Goal: Task Accomplishment & Management: Manage account settings

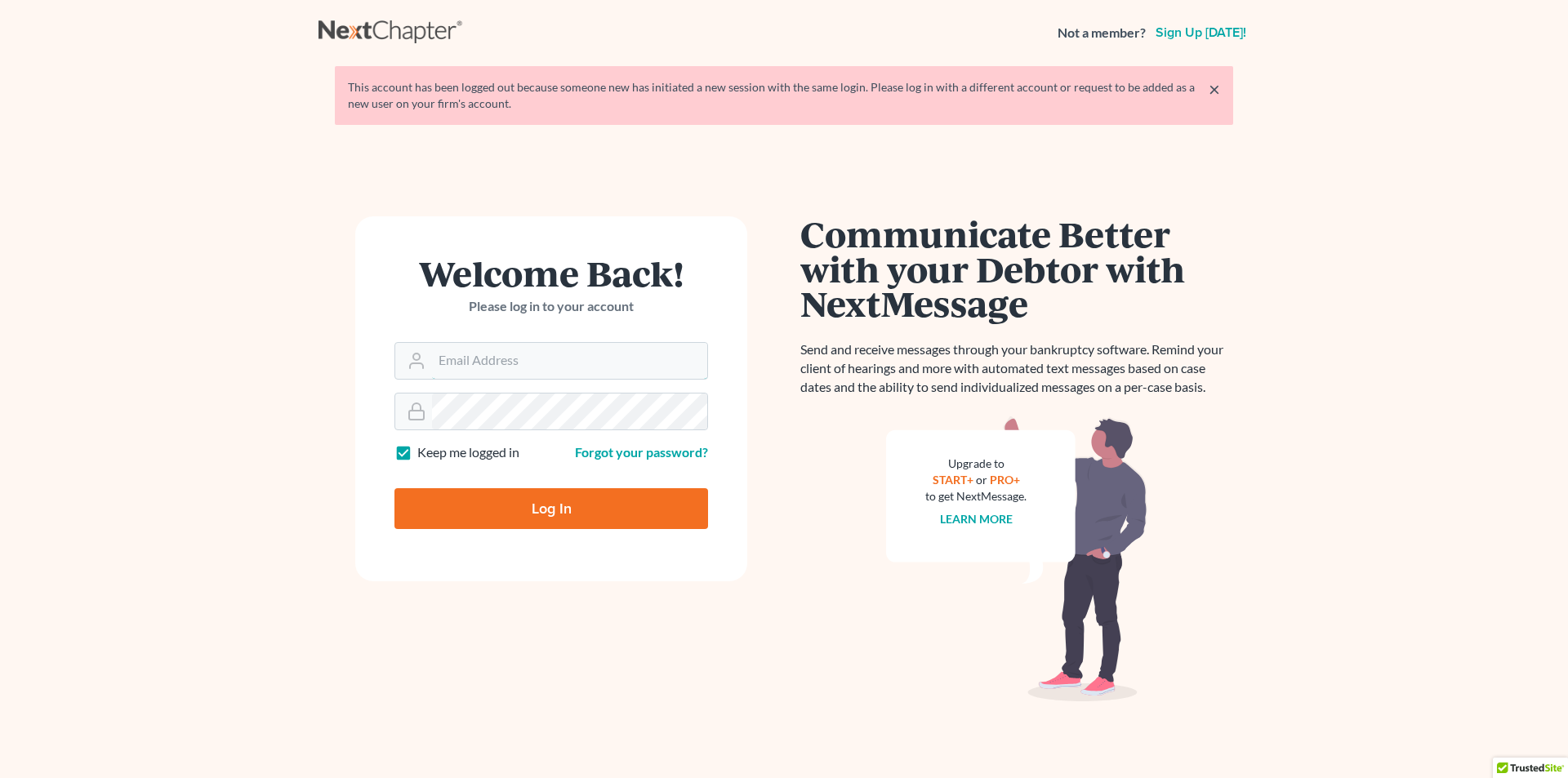
type input "karen.cook@jmcookesq.com"
click at [528, 499] on input "Log In" at bounding box center [551, 508] width 313 height 41
type input "Thinking..."
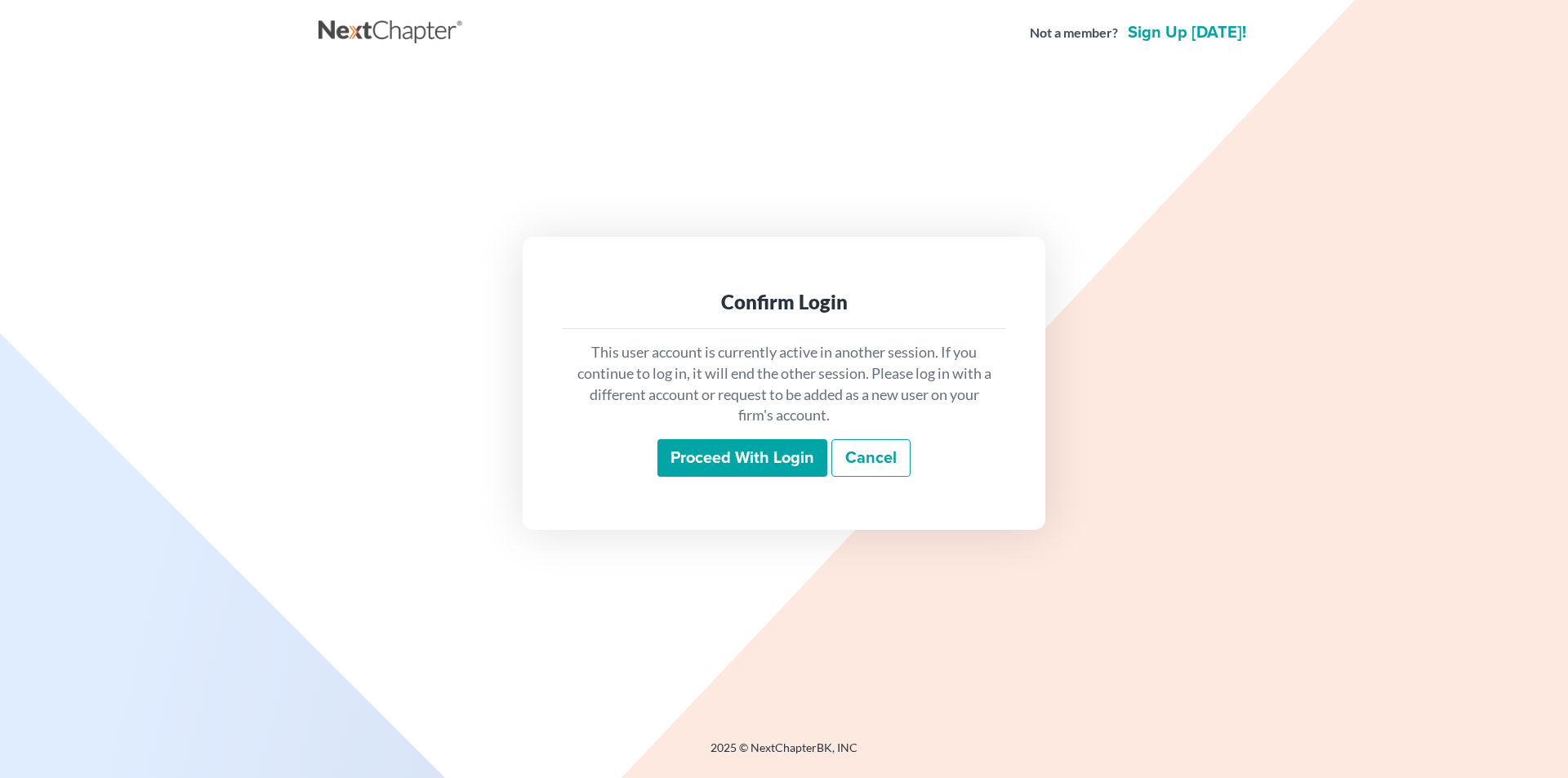
click at [724, 473] on input "Proceed with login" at bounding box center [741, 458] width 169 height 38
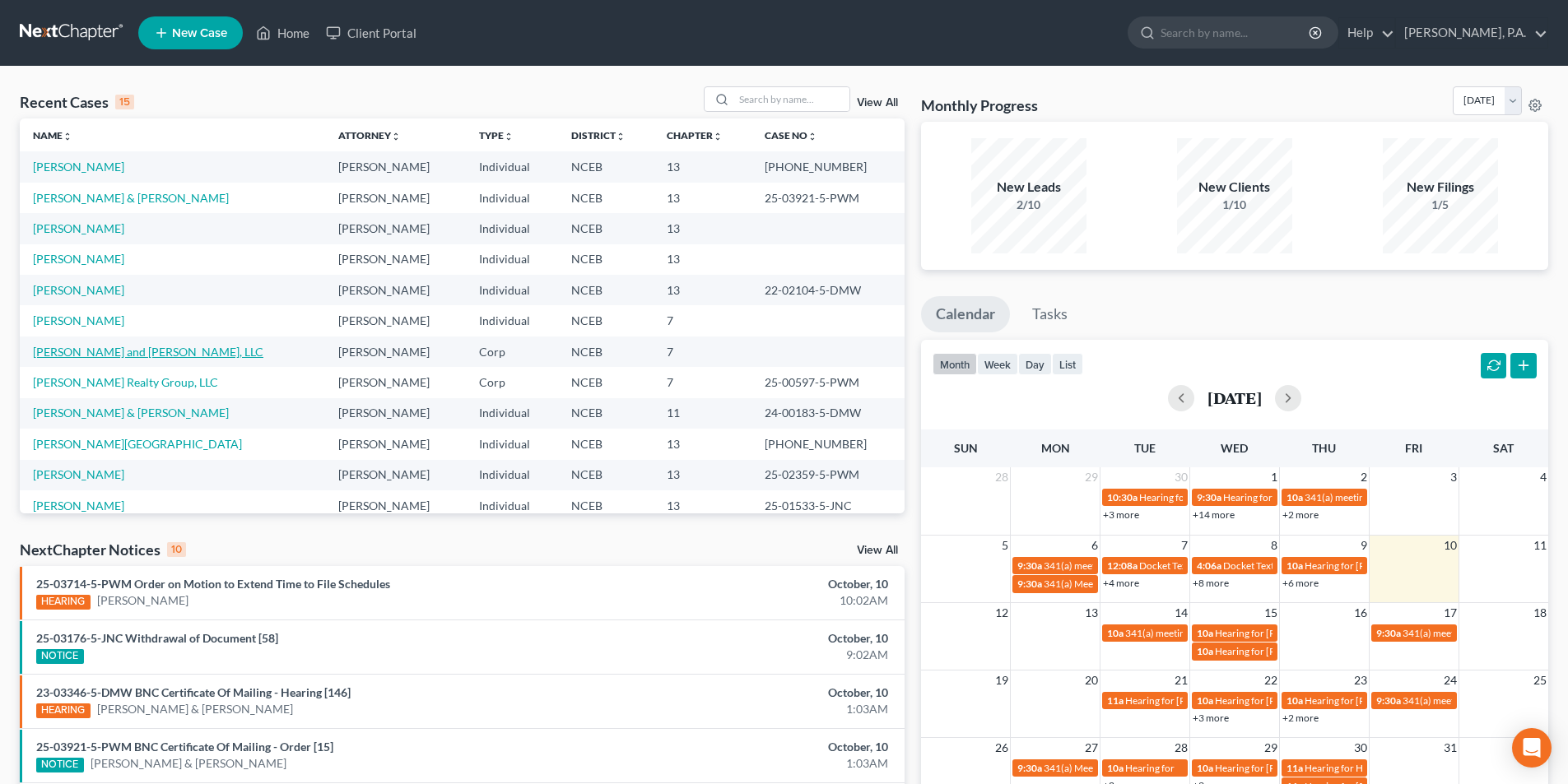
click at [101, 358] on link "[PERSON_NAME] and [PERSON_NAME], LLC" at bounding box center [148, 352] width 231 height 14
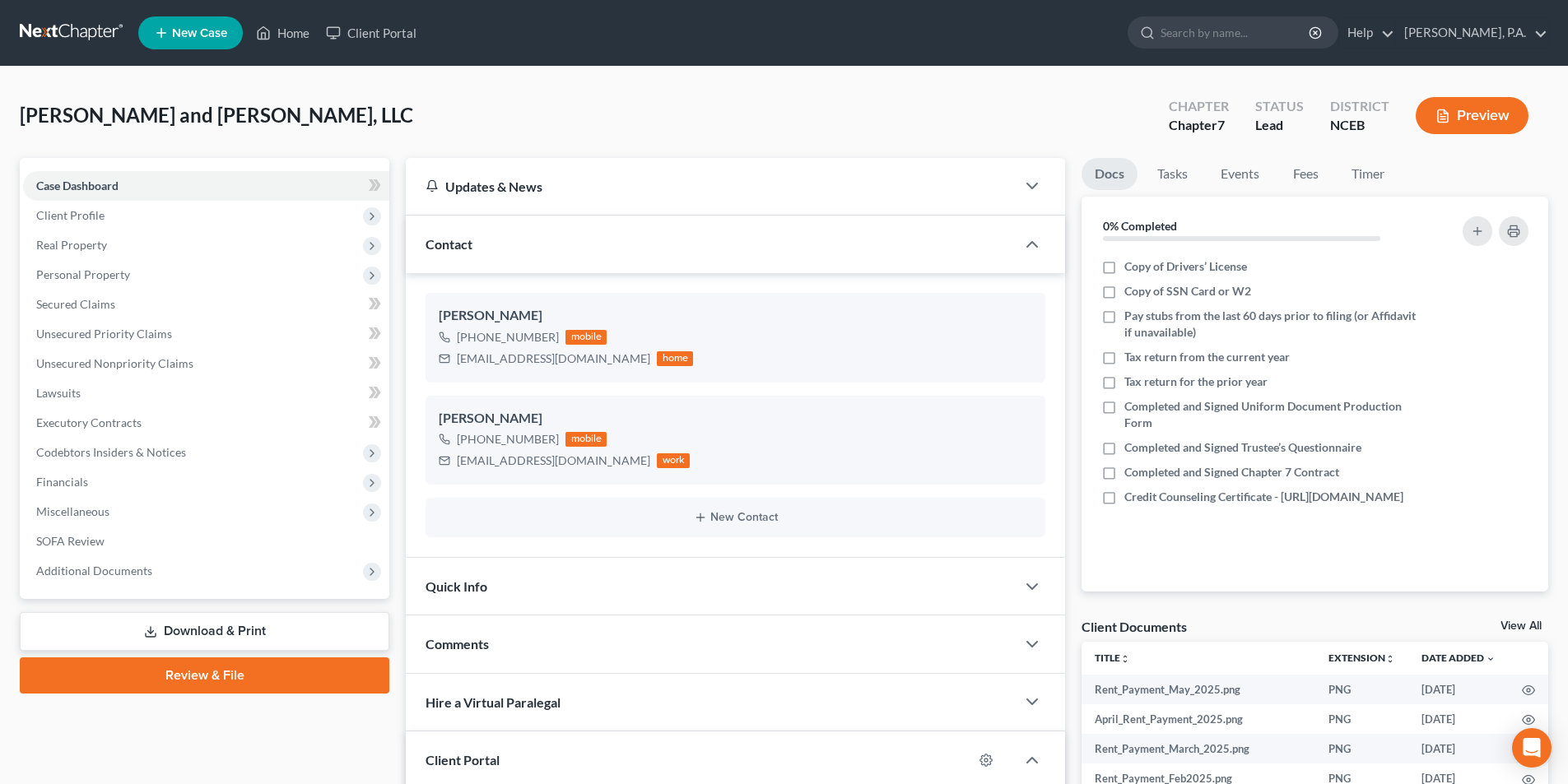
click at [194, 684] on link "Review & File" at bounding box center [205, 676] width 370 height 36
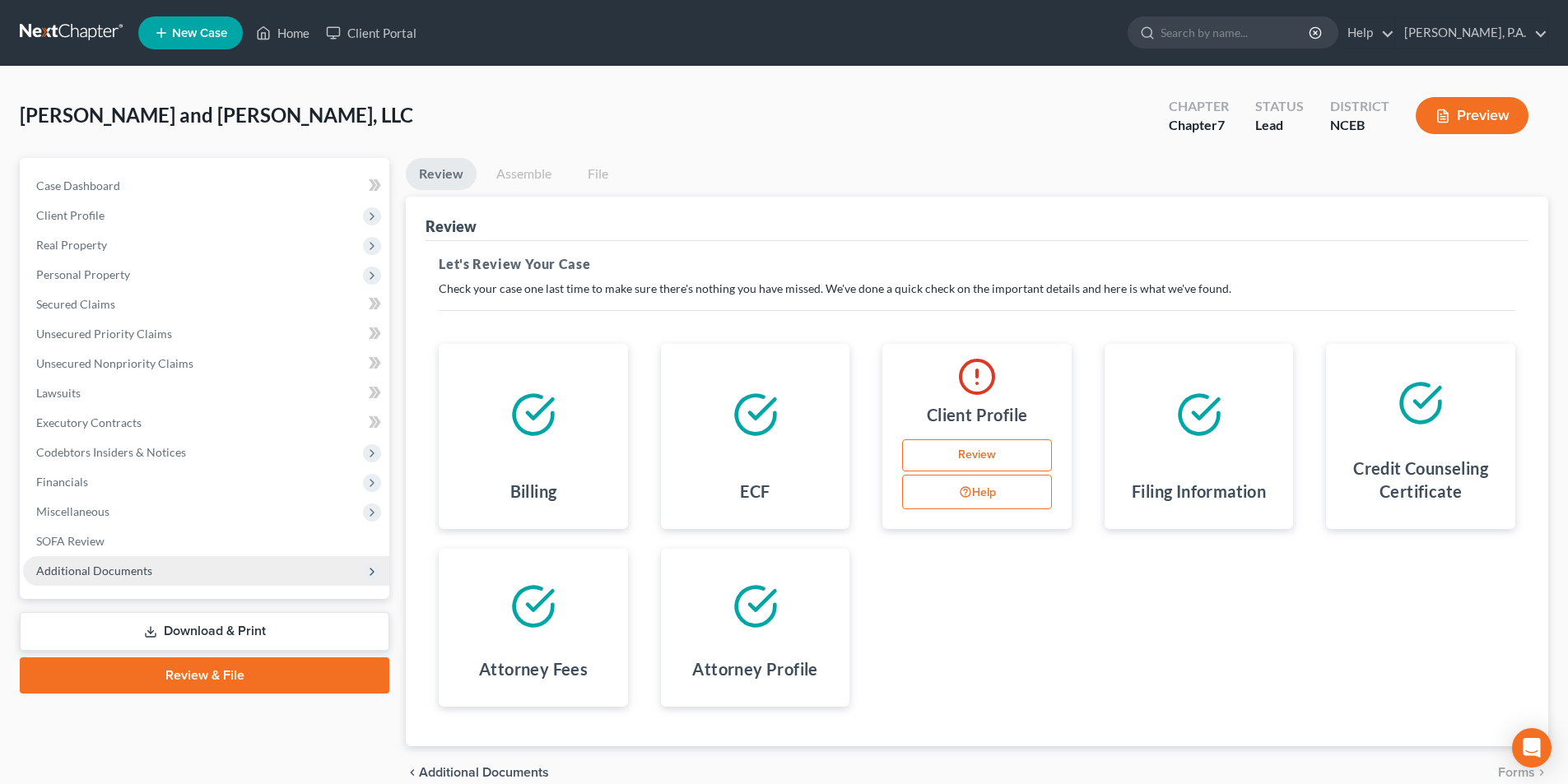
click at [166, 580] on span "Additional Documents" at bounding box center [206, 571] width 367 height 30
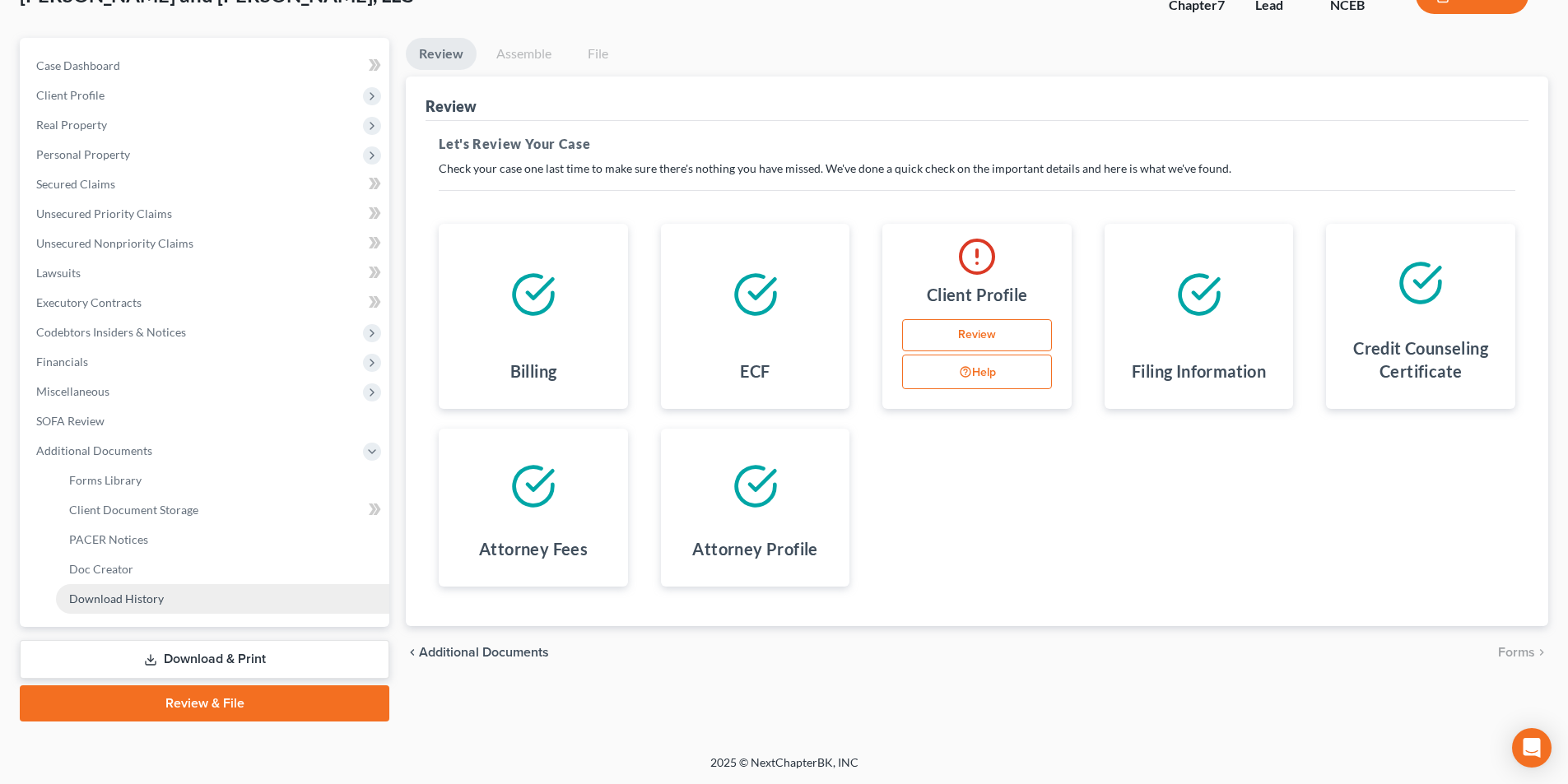
click at [154, 608] on link "Download History" at bounding box center [223, 599] width 334 height 30
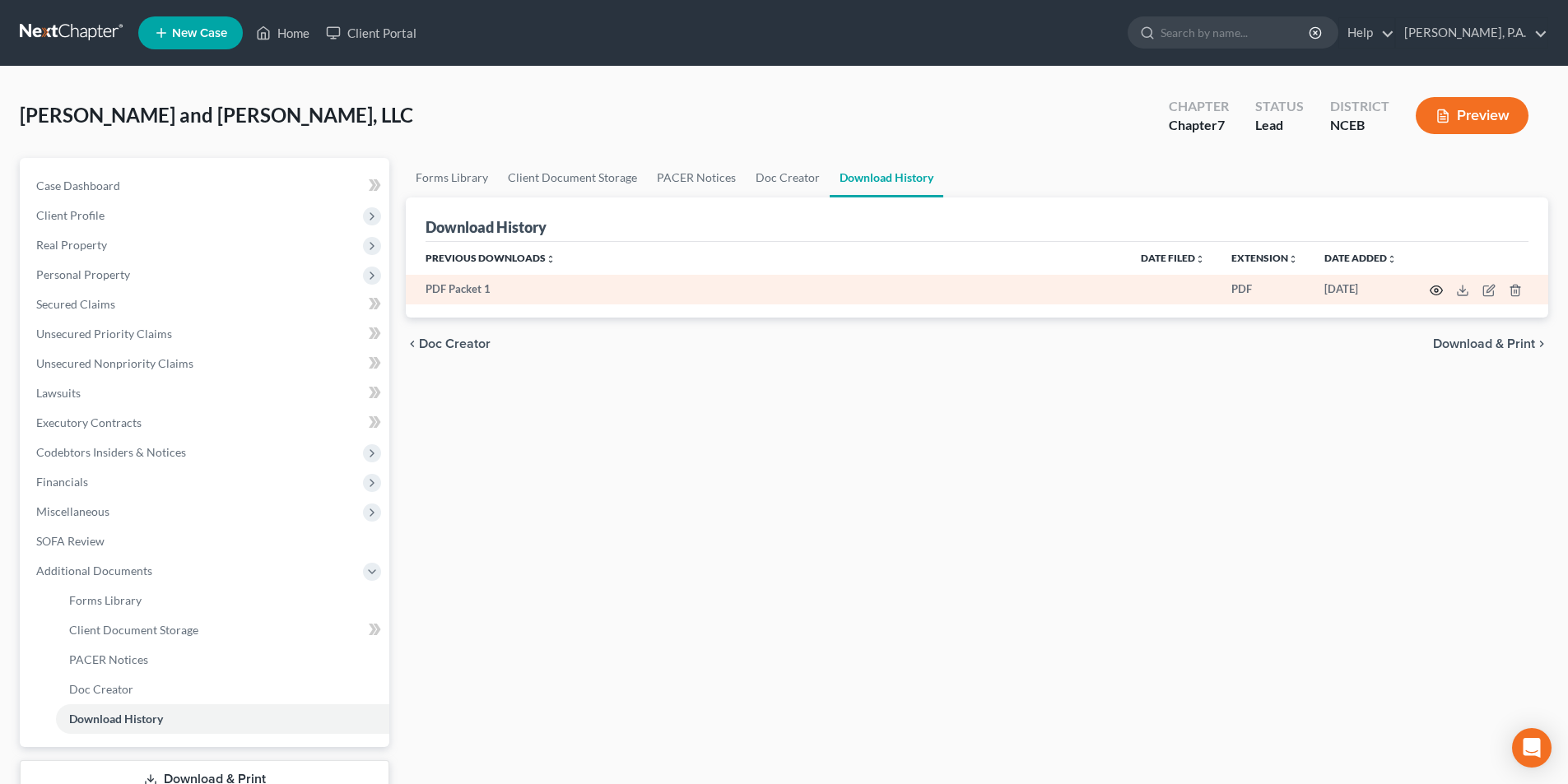
click at [1431, 290] on icon "button" at bounding box center [1436, 291] width 12 height 9
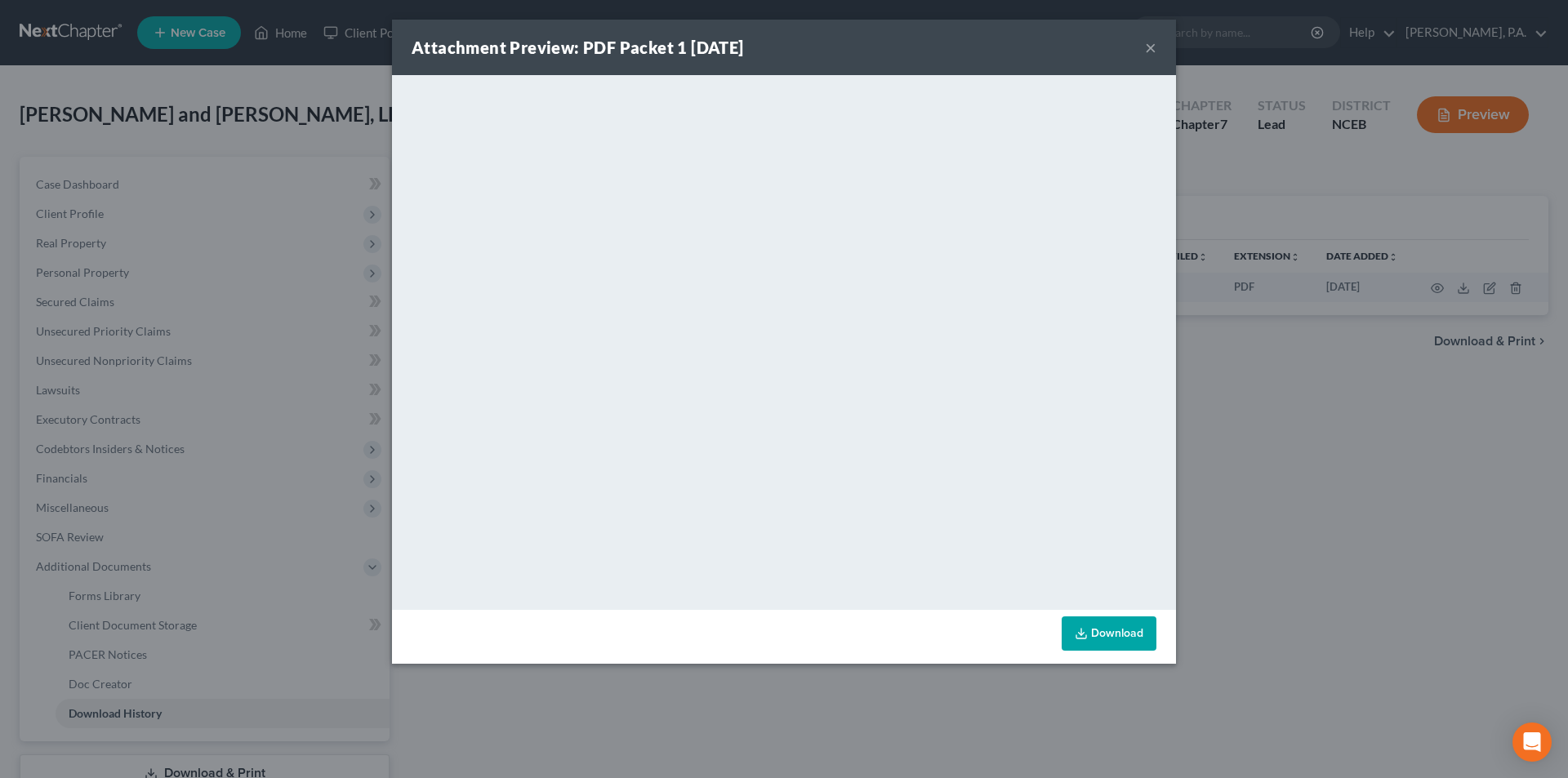
click at [1150, 52] on button "×" at bounding box center [1151, 48] width 12 height 20
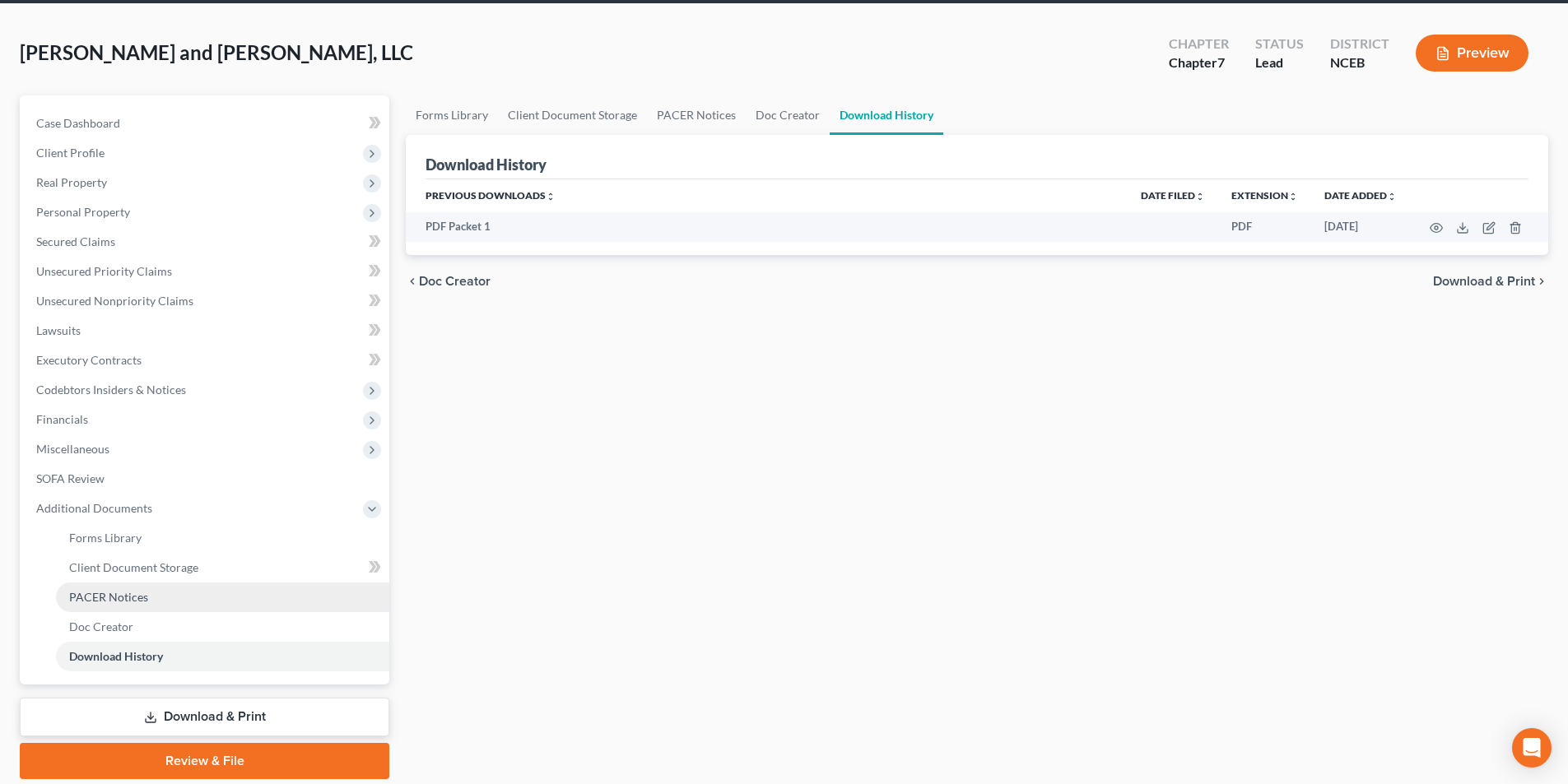
scroll to position [120, 0]
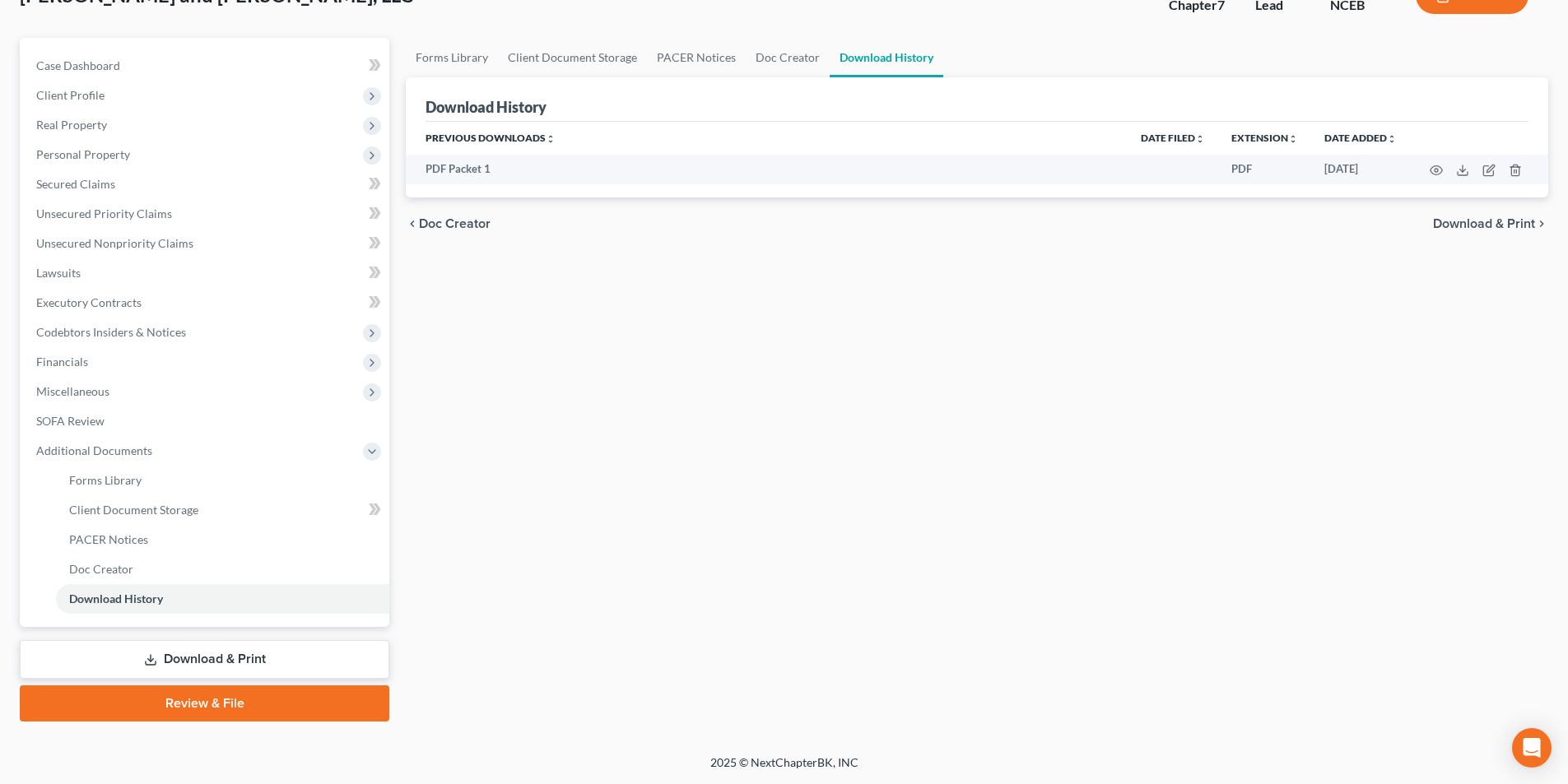
click at [189, 694] on link "Review & File" at bounding box center [205, 704] width 370 height 36
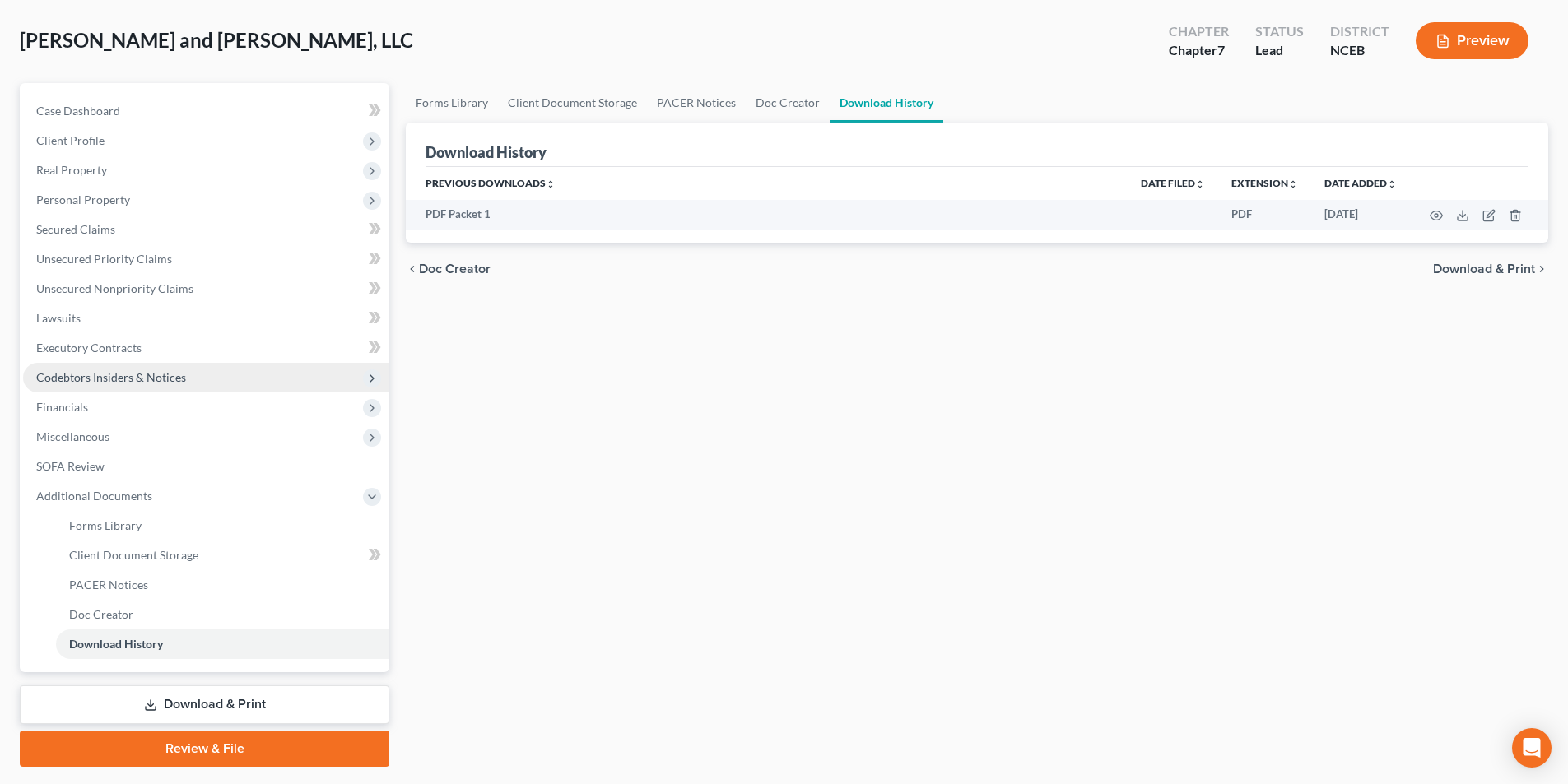
scroll to position [120, 0]
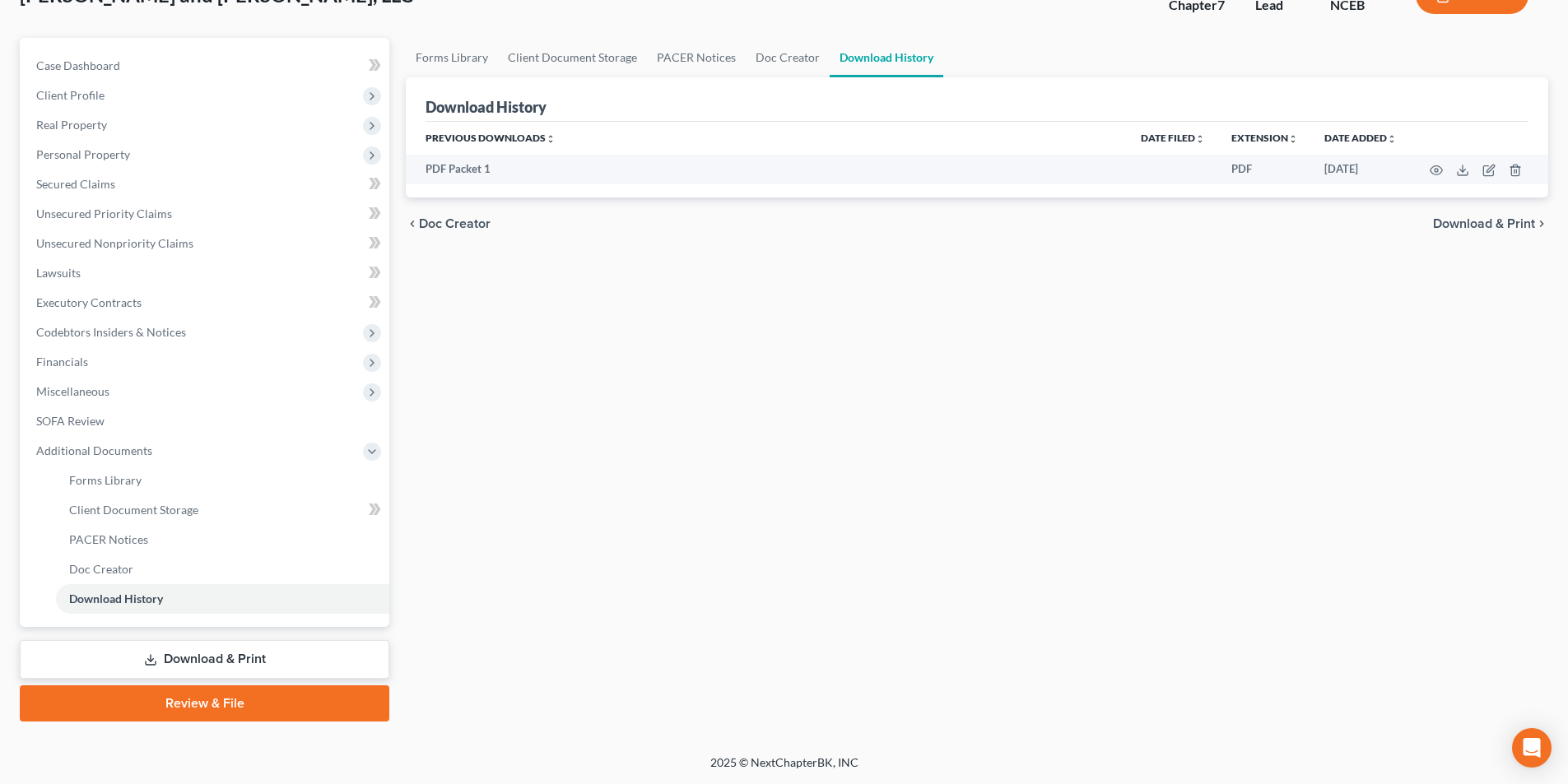
click at [186, 653] on link "Download & Print" at bounding box center [205, 659] width 370 height 39
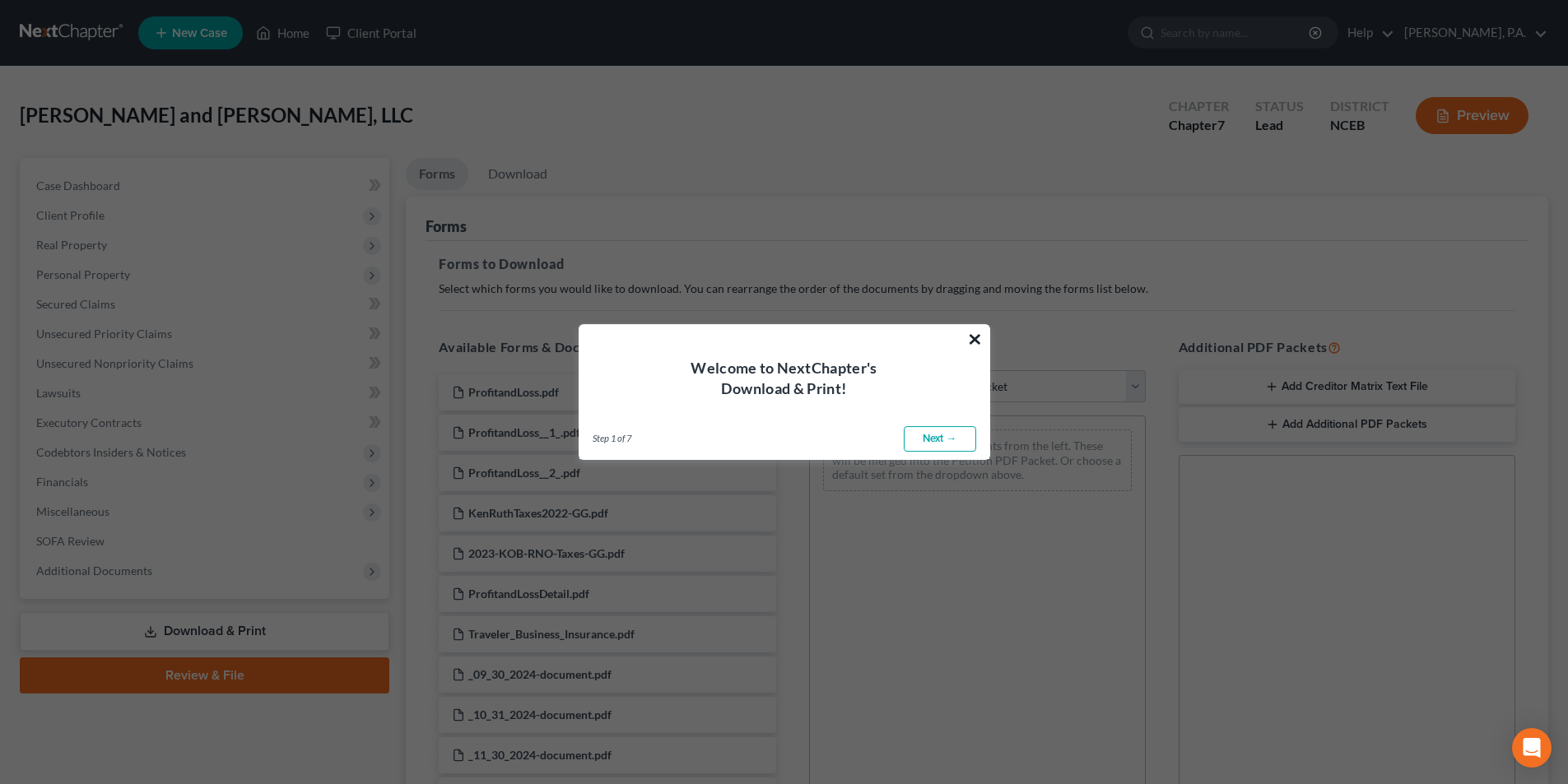
click at [969, 339] on button "×" at bounding box center [975, 339] width 16 height 26
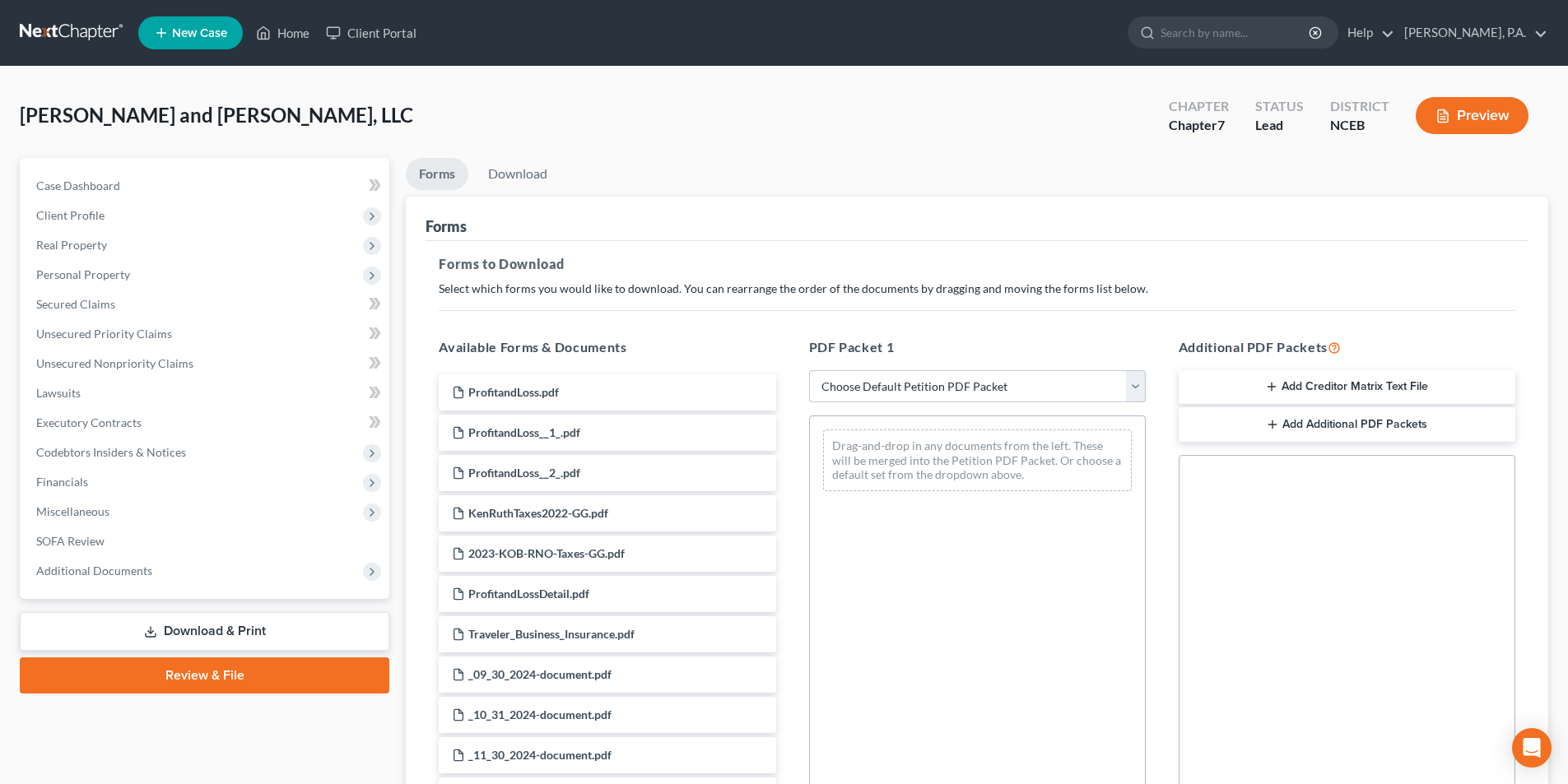
click at [1140, 379] on select "Choose Default Petition PDF Packet Complete Bankruptcy Petition (all forms and …" at bounding box center [977, 387] width 337 height 33
select select "0"
click at [809, 371] on select "Choose Default Petition PDF Packet Complete Bankruptcy Petition (all forms and …" at bounding box center [977, 387] width 337 height 33
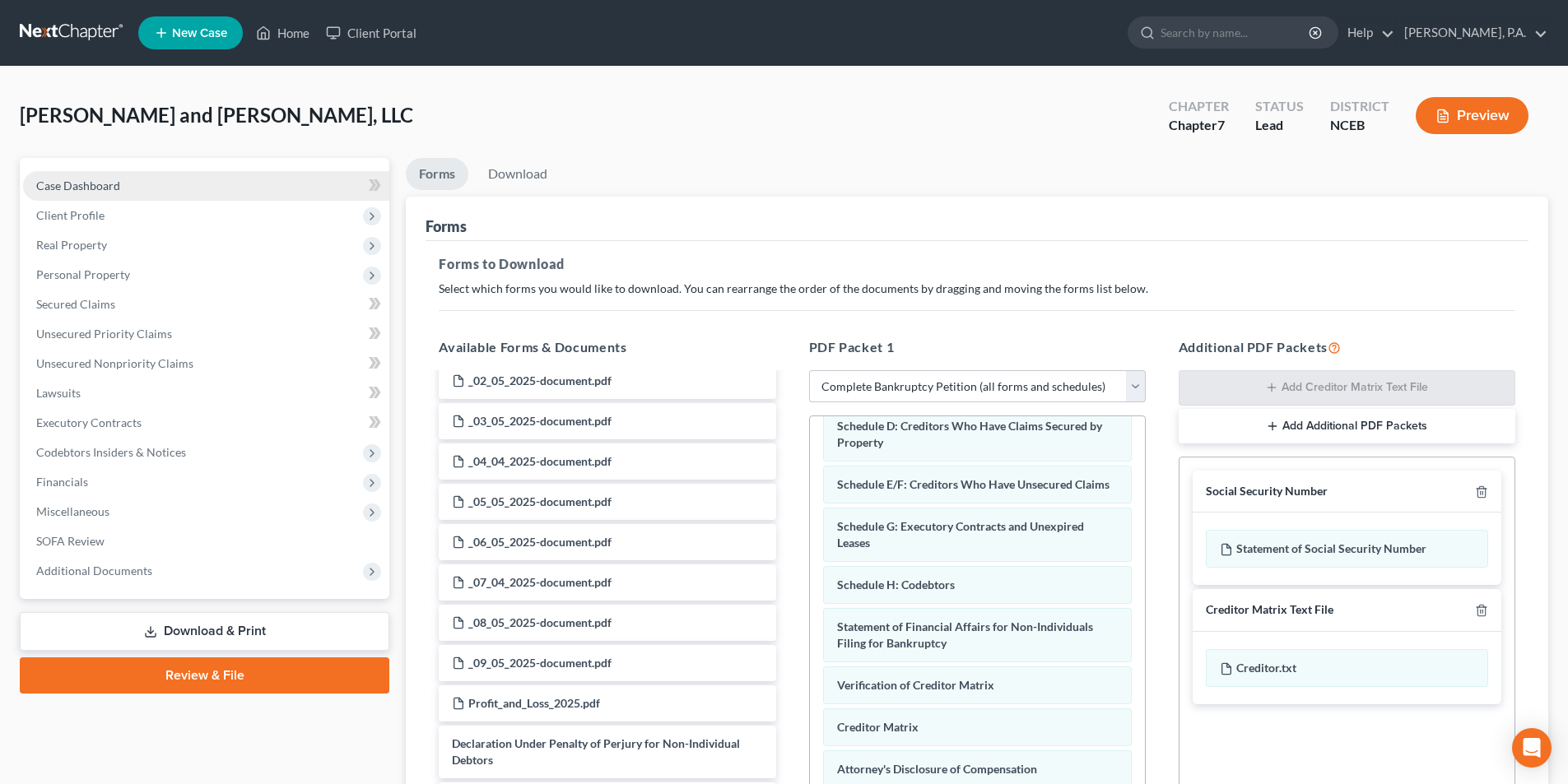
click at [118, 186] on span "Case Dashboard" at bounding box center [78, 186] width 84 height 14
